Goal: Find specific page/section

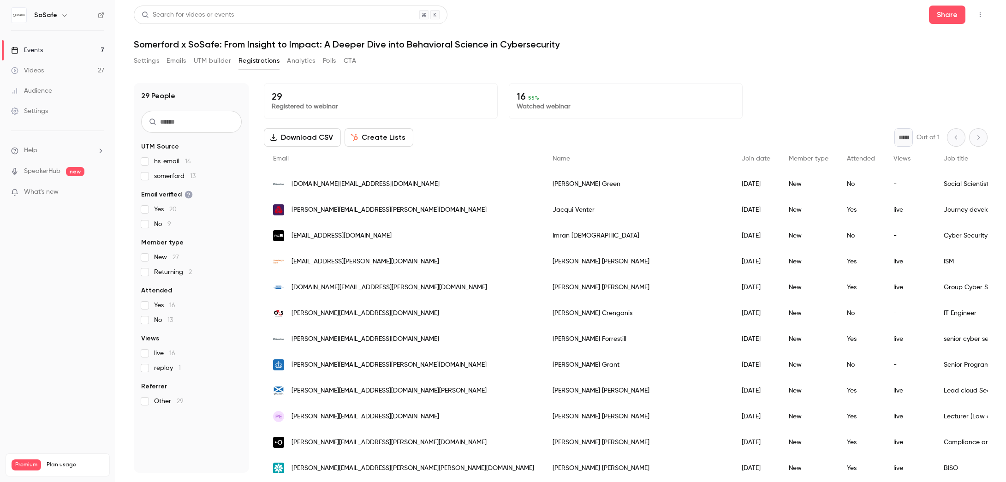
click at [169, 58] on button "Emails" at bounding box center [176, 61] width 19 height 15
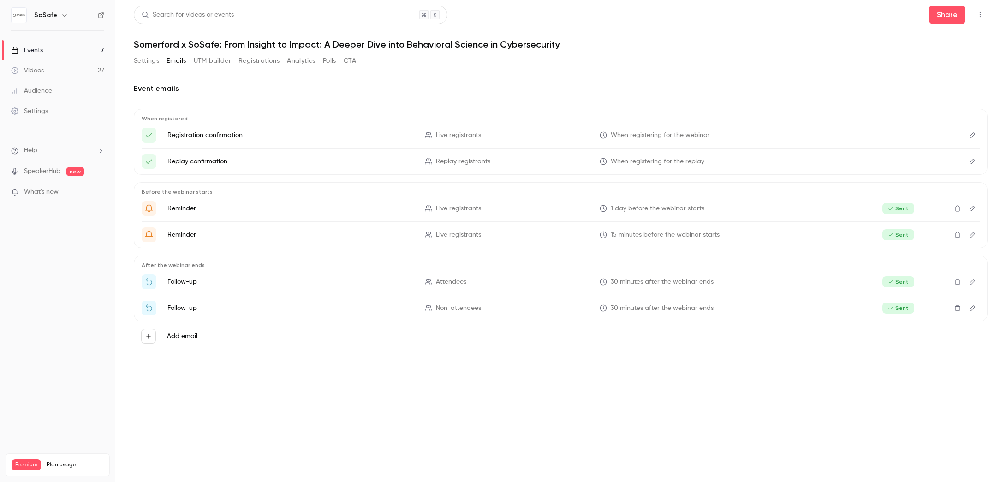
click at [30, 48] on div "Events" at bounding box center [27, 50] width 32 height 9
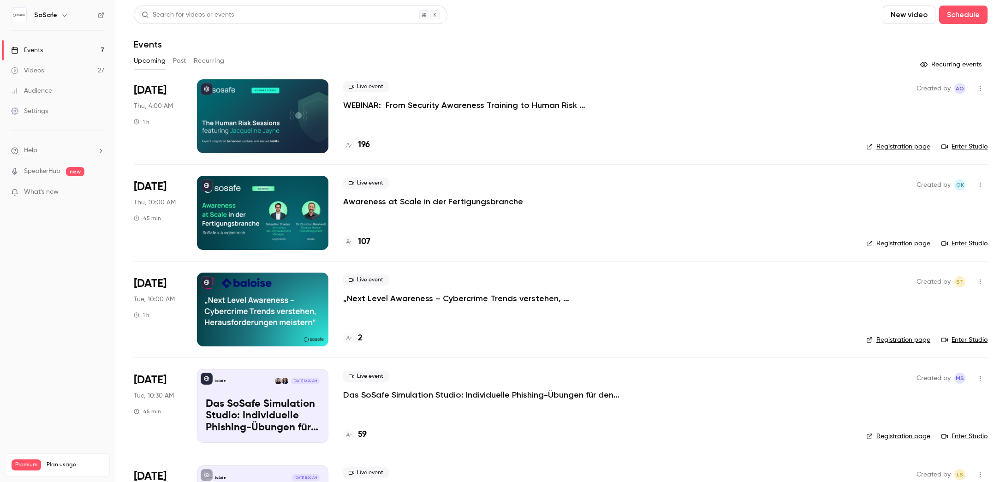
click at [180, 63] on button "Past" at bounding box center [179, 61] width 13 height 15
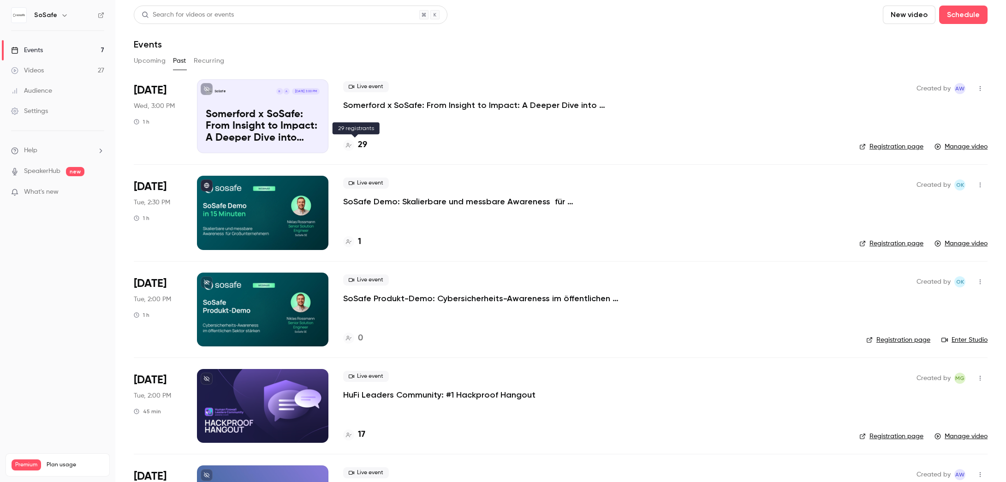
click at [360, 146] on h4 "29" at bounding box center [362, 145] width 9 height 12
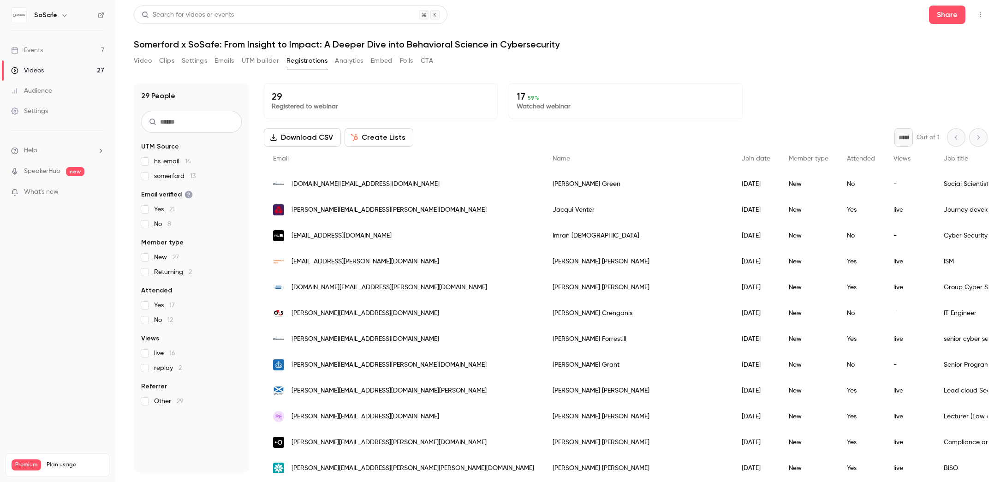
click at [29, 49] on div "Events" at bounding box center [27, 50] width 32 height 9
